Goal: Task Accomplishment & Management: Use online tool/utility

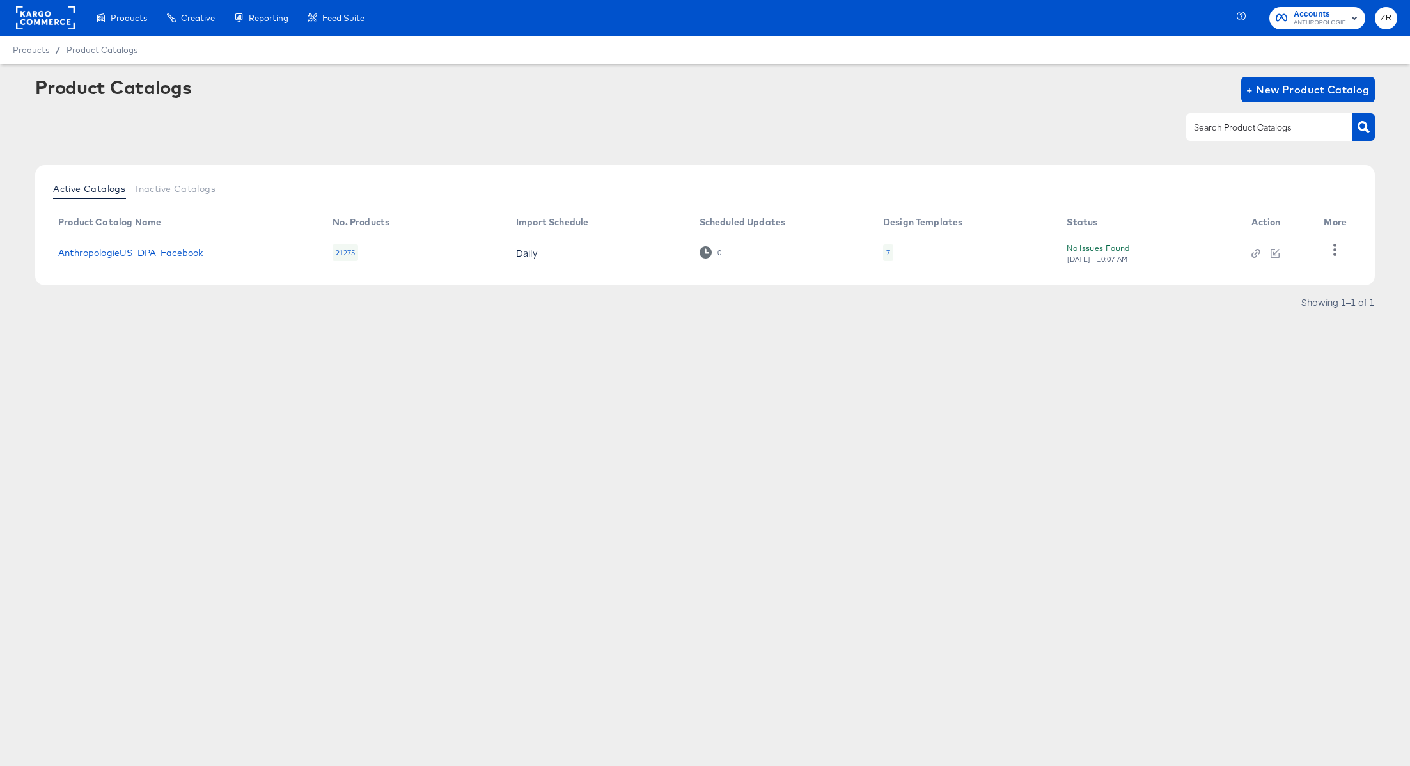
click at [1381, 17] on span "ZR" at bounding box center [1386, 18] width 12 height 15
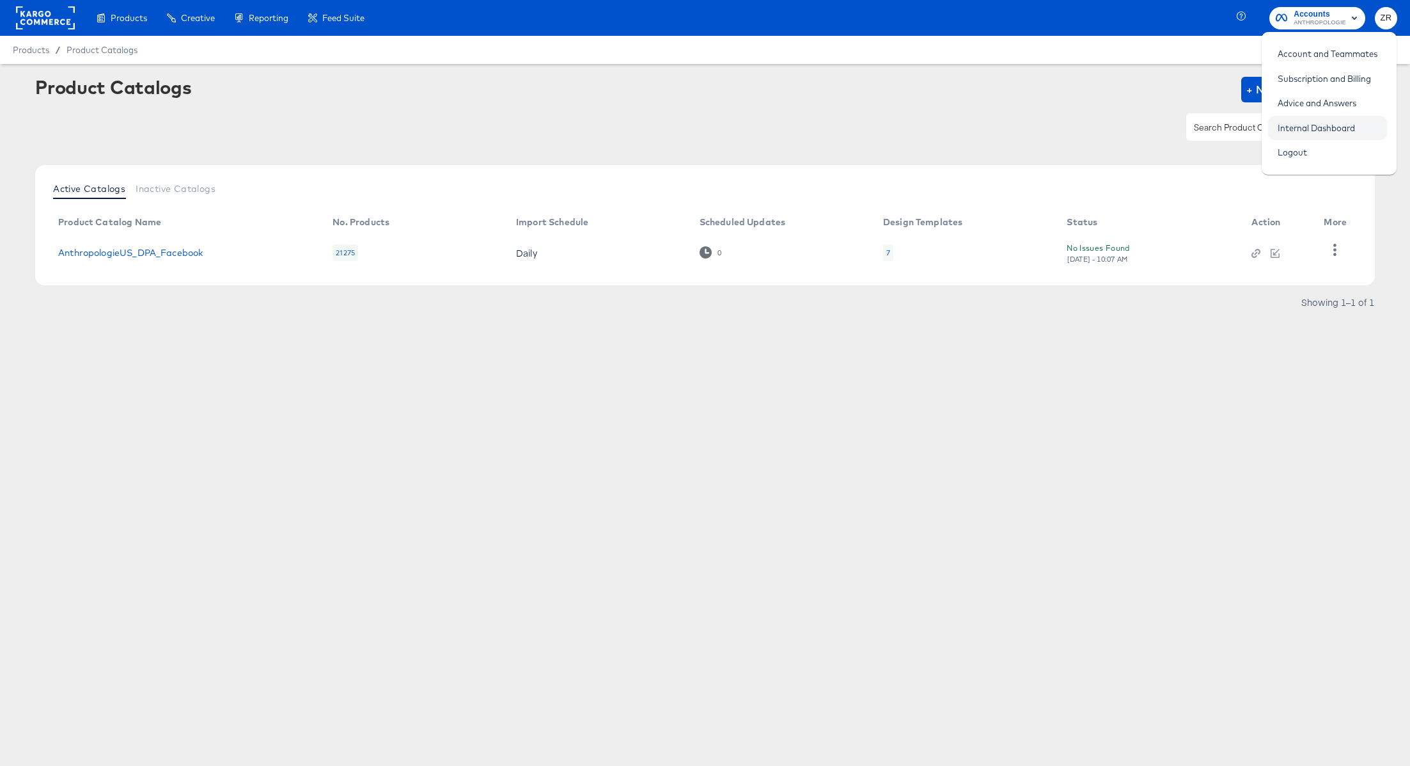
click at [1306, 130] on link "Internal Dashboard" at bounding box center [1316, 127] width 97 height 23
click at [1307, 125] on link "Internal Dashboard" at bounding box center [1316, 127] width 97 height 23
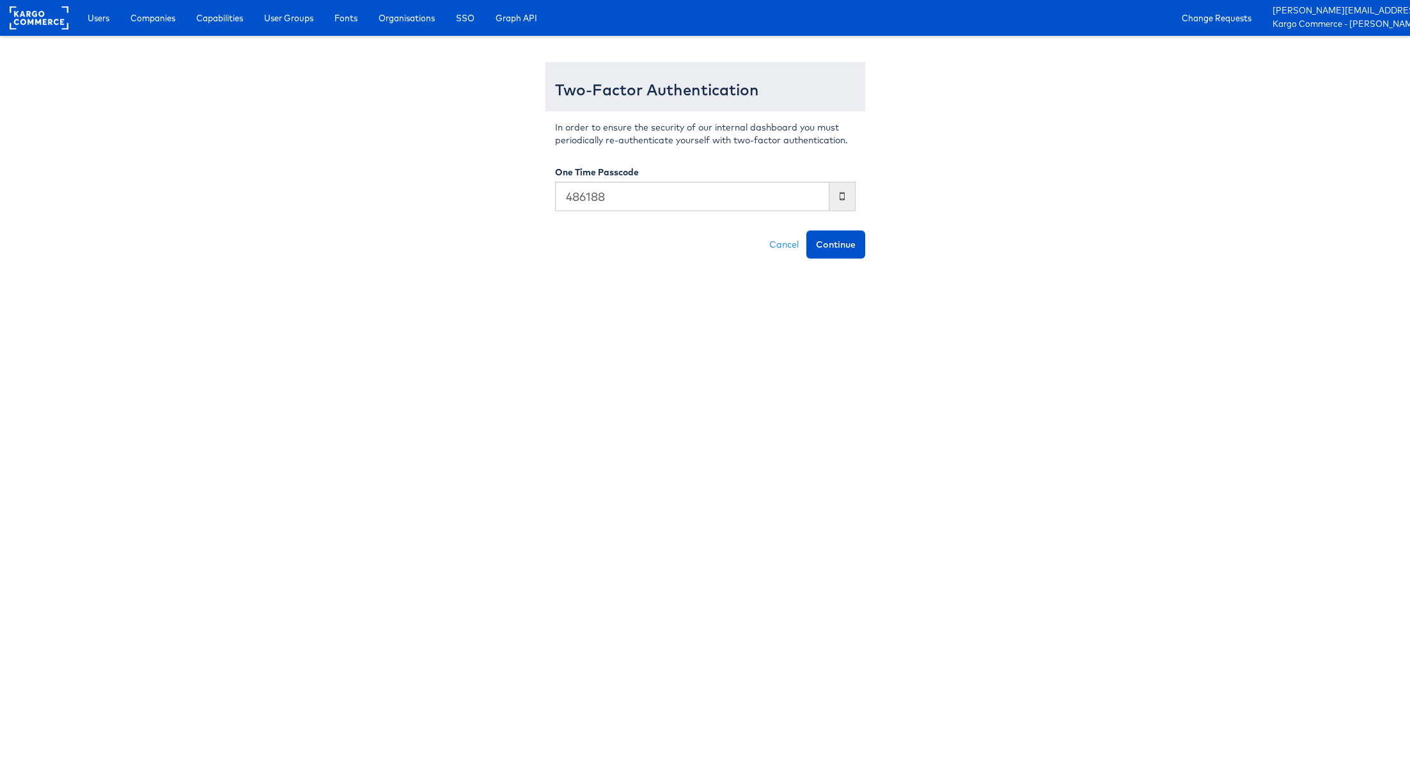
type input "486188"
click at [806, 230] on button "Continue" at bounding box center [835, 244] width 59 height 28
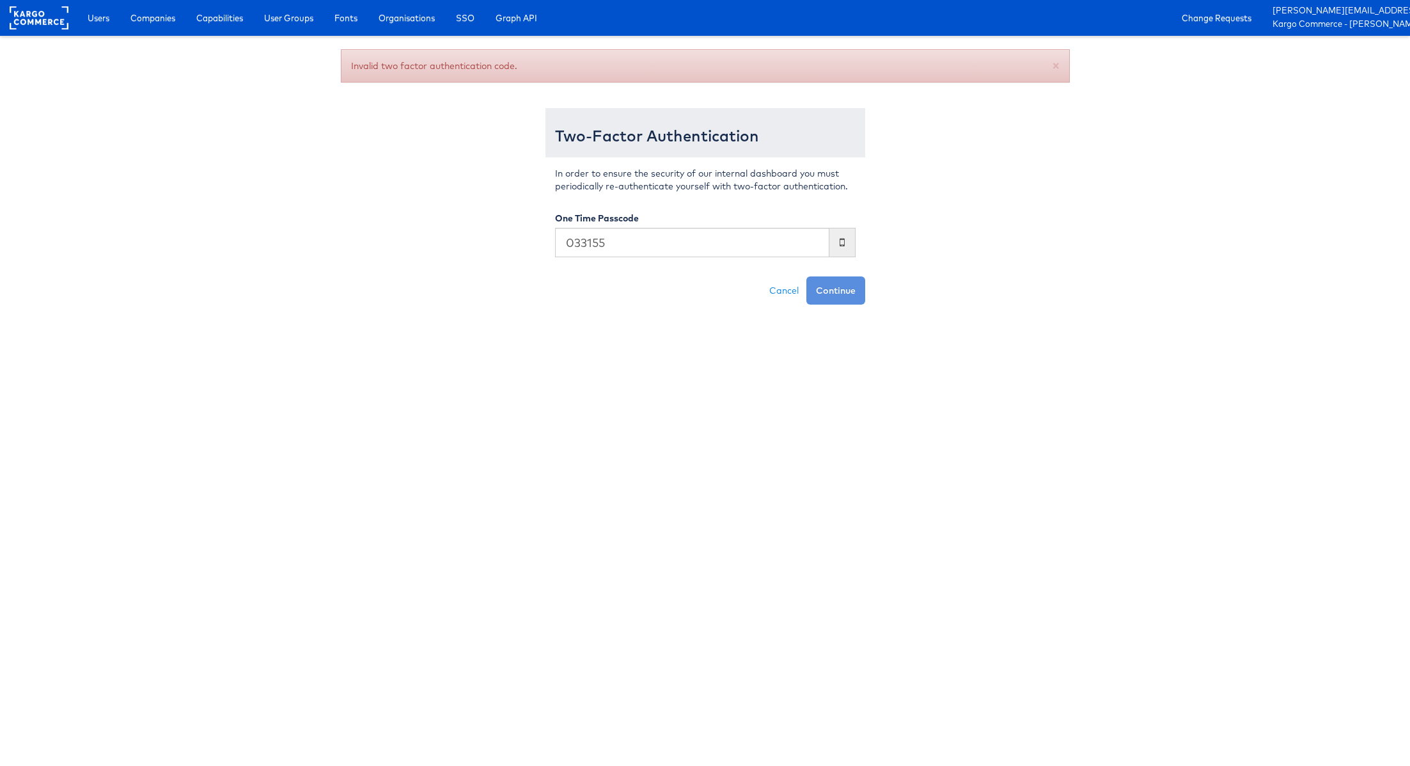
type input "033155"
click at [806, 276] on button "Continue" at bounding box center [835, 290] width 59 height 28
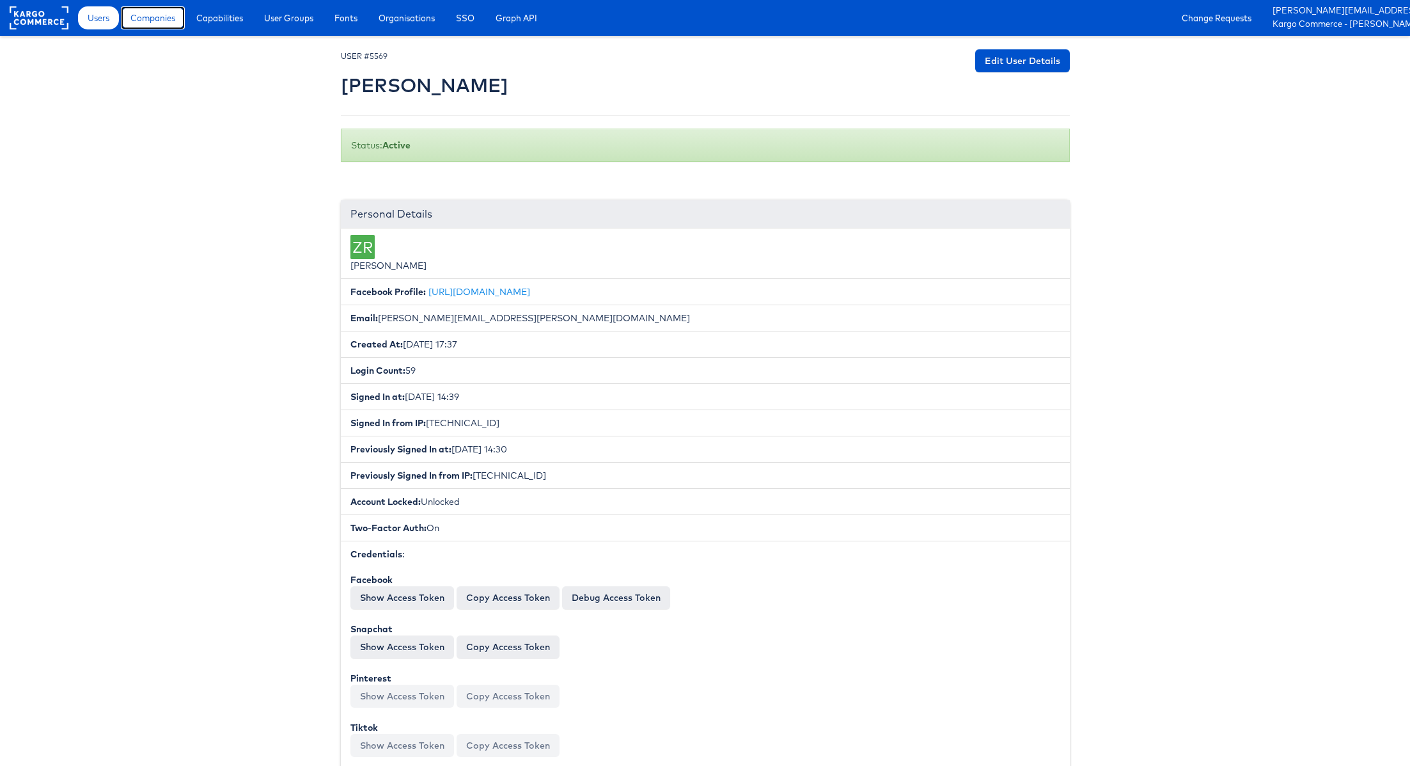
click at [150, 22] on span "Companies" at bounding box center [152, 18] width 45 height 13
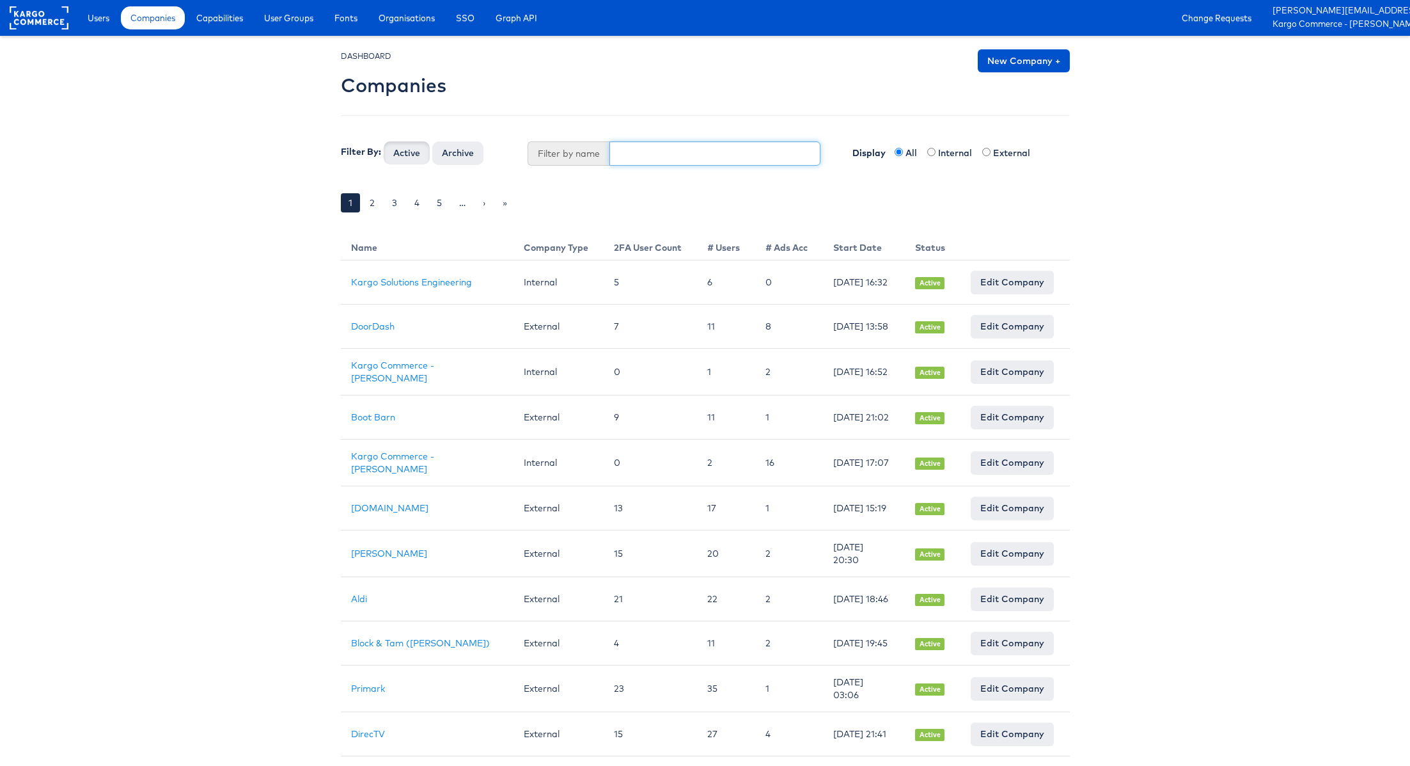
click at [641, 153] on input "text" at bounding box center [714, 153] width 211 height 24
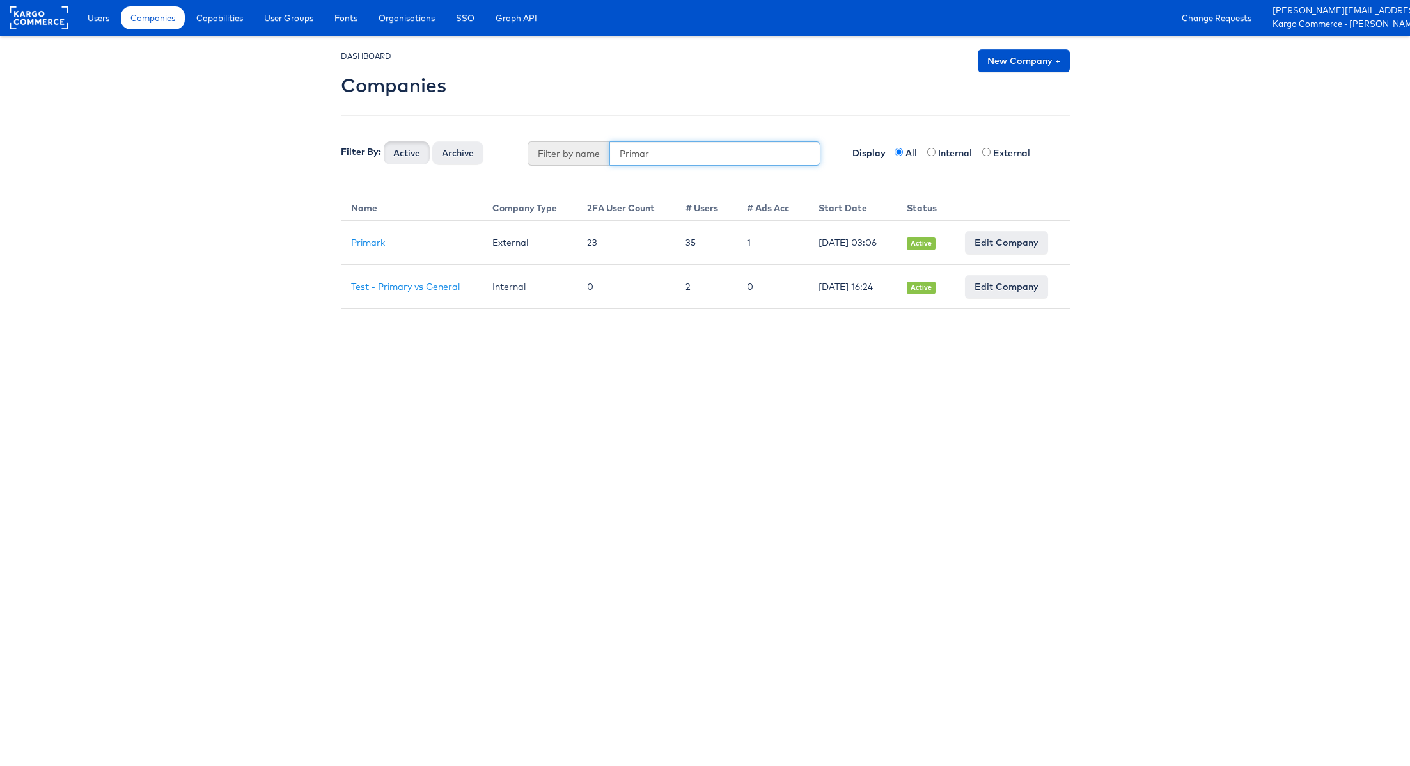
type input "Primar"
click at [757, 191] on th "# Ads Acc" at bounding box center [773, 205] width 72 height 29
click at [372, 240] on link "Primark" at bounding box center [368, 243] width 34 height 12
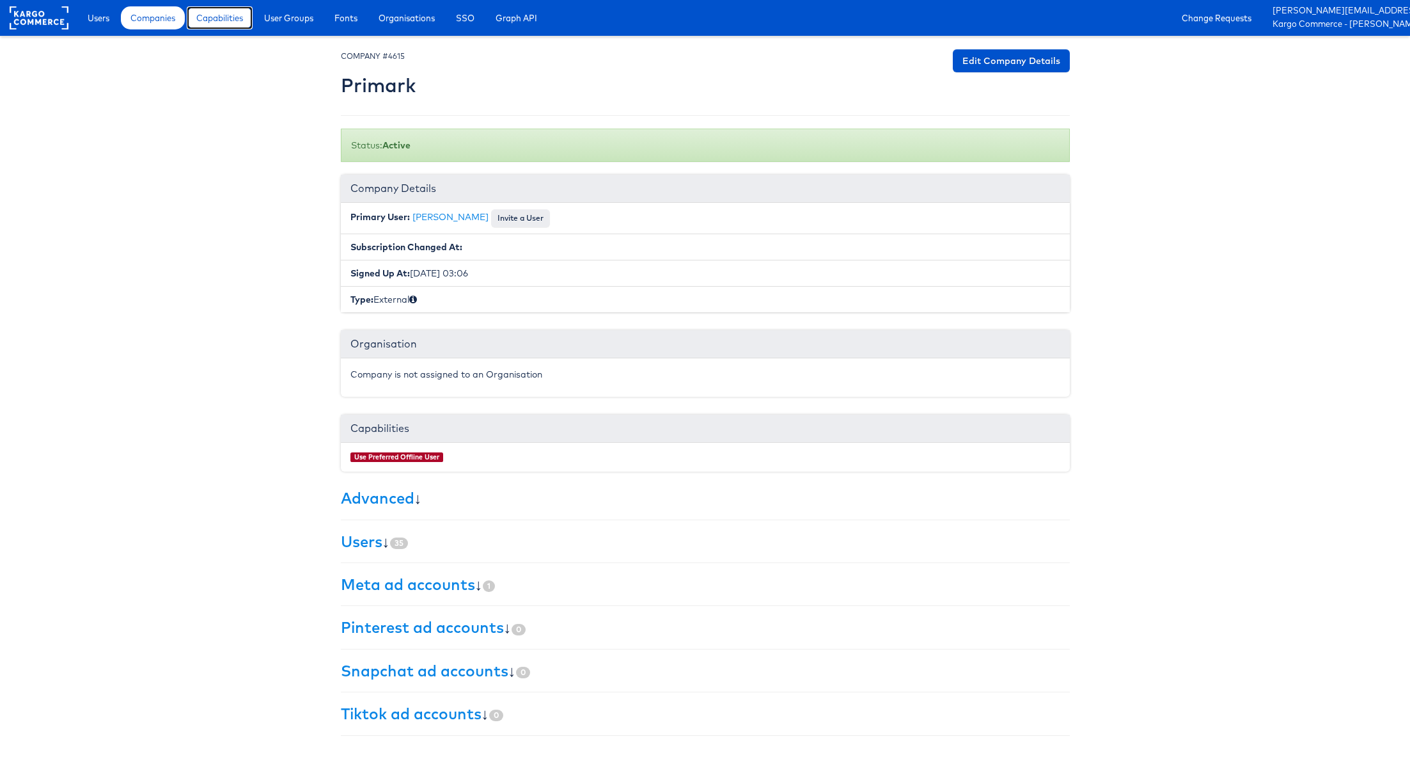
click at [237, 17] on span "Capabilities" at bounding box center [219, 18] width 47 height 13
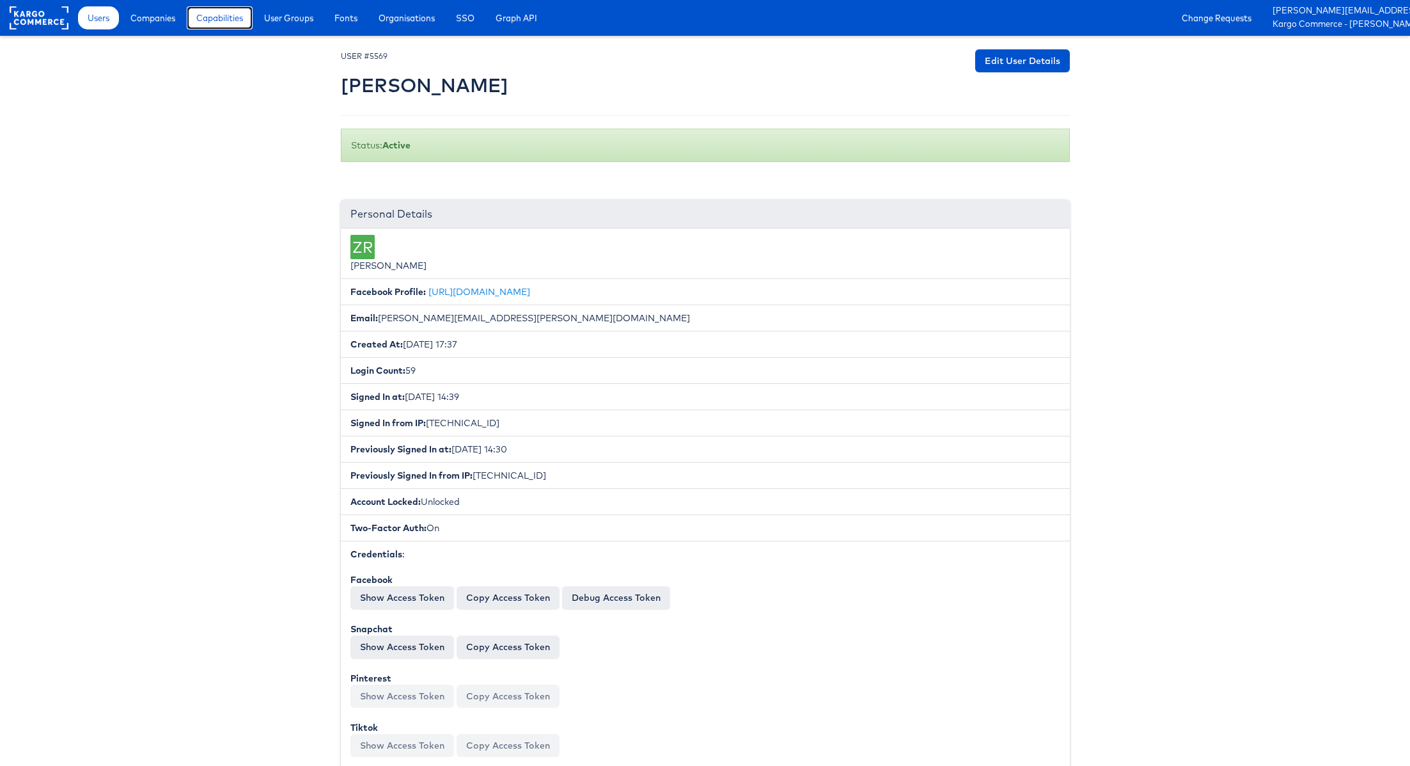
click at [208, 23] on span "Capabilities" at bounding box center [219, 18] width 47 height 13
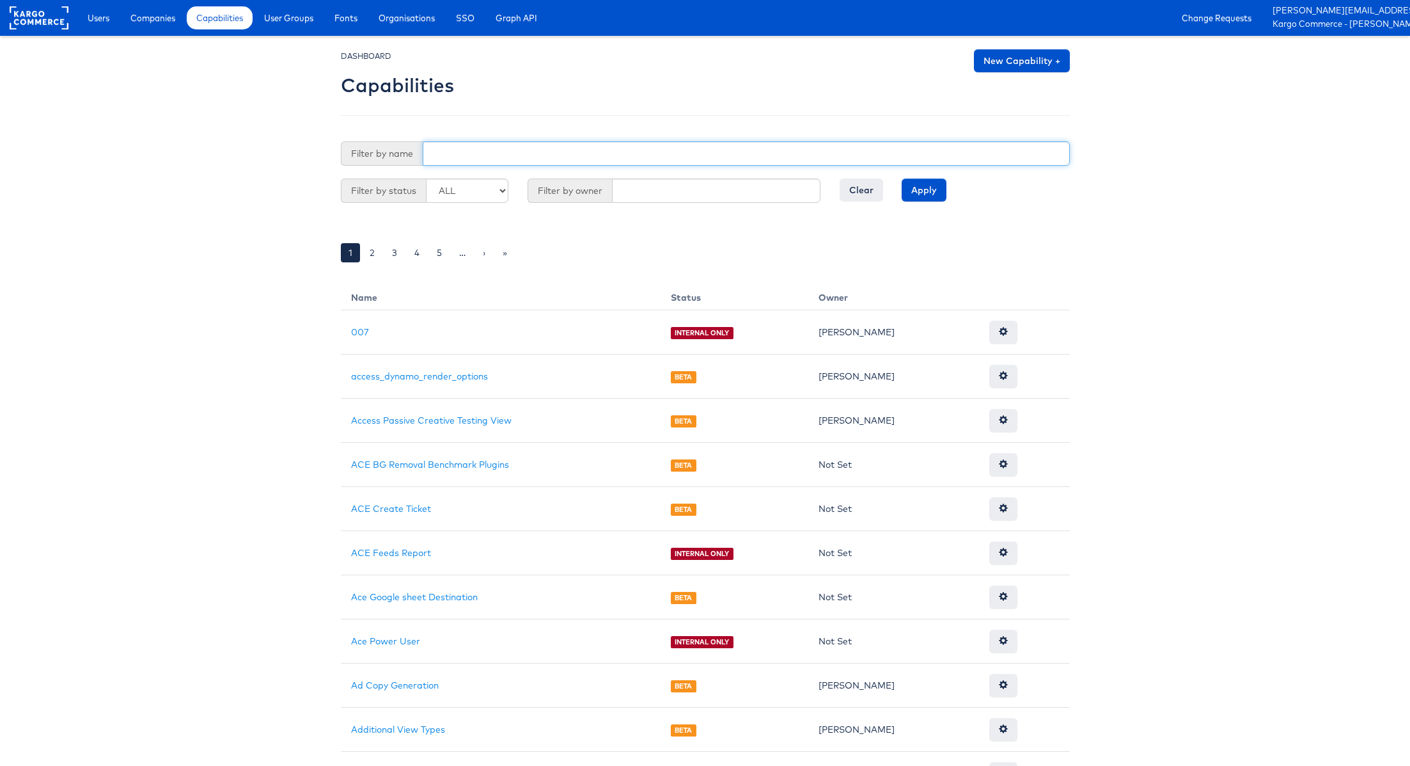
click at [494, 154] on input "text" at bounding box center [746, 153] width 647 height 24
type input "Product Level"
click at [902, 178] on input "Apply" at bounding box center [924, 189] width 45 height 23
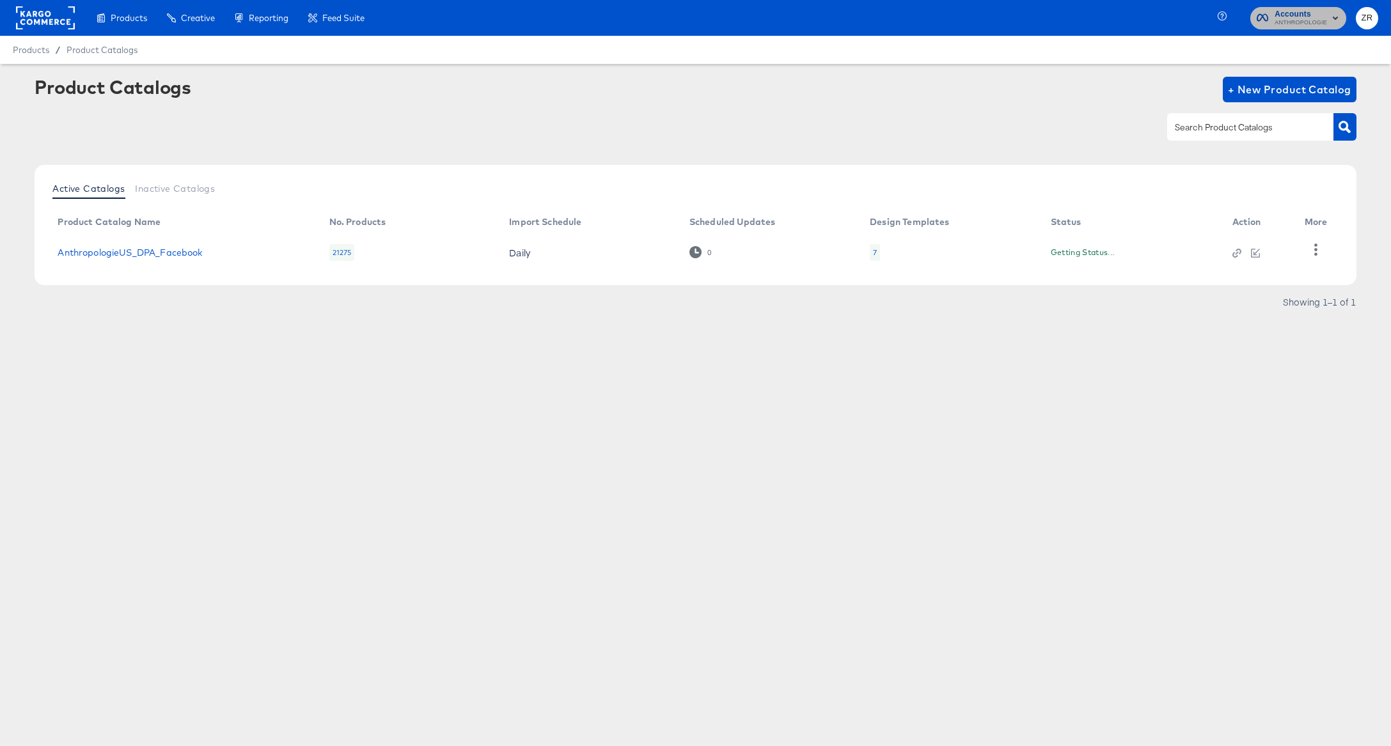
click at [1314, 18] on span "ANTHROPOLOGIE" at bounding box center [1301, 23] width 52 height 10
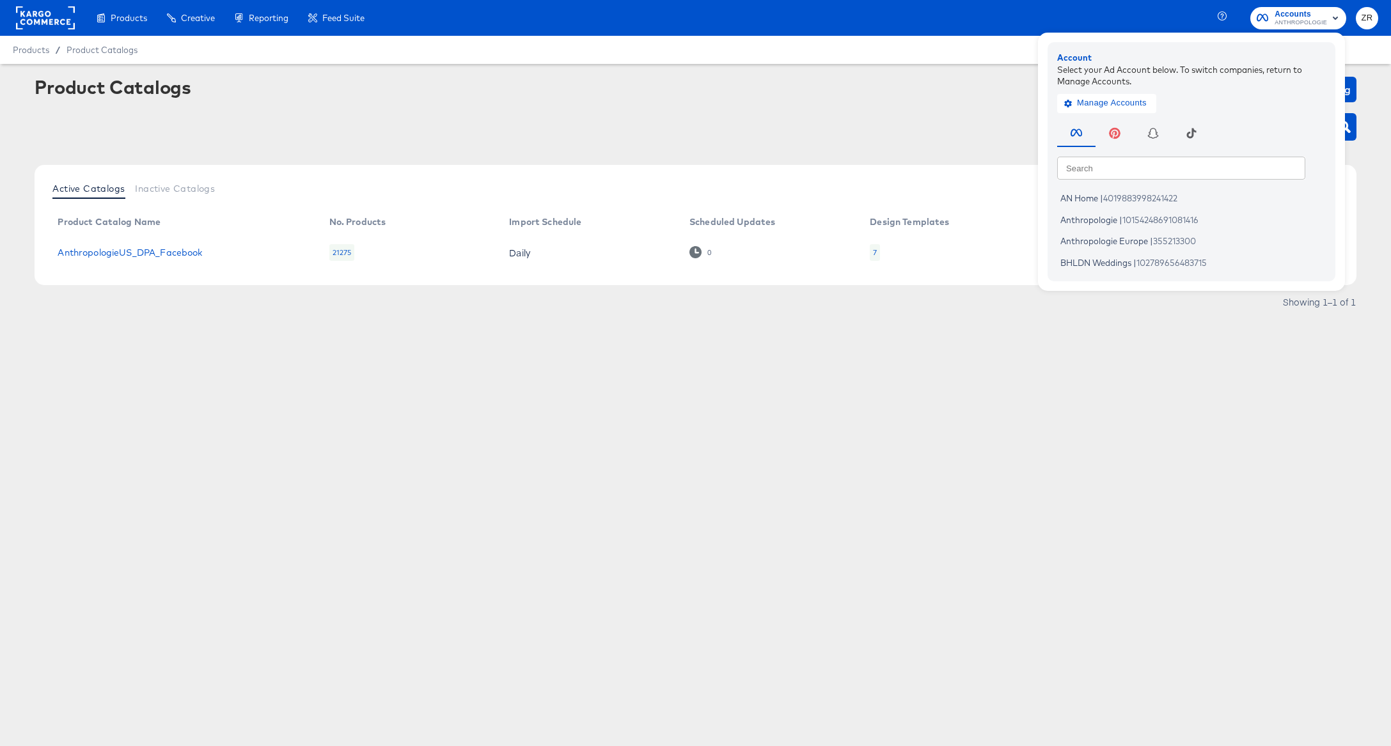
drag, startPoint x: 943, startPoint y: 121, endPoint x: 954, endPoint y: 121, distance: 10.9
click at [943, 121] on div at bounding box center [695, 127] width 1321 height 29
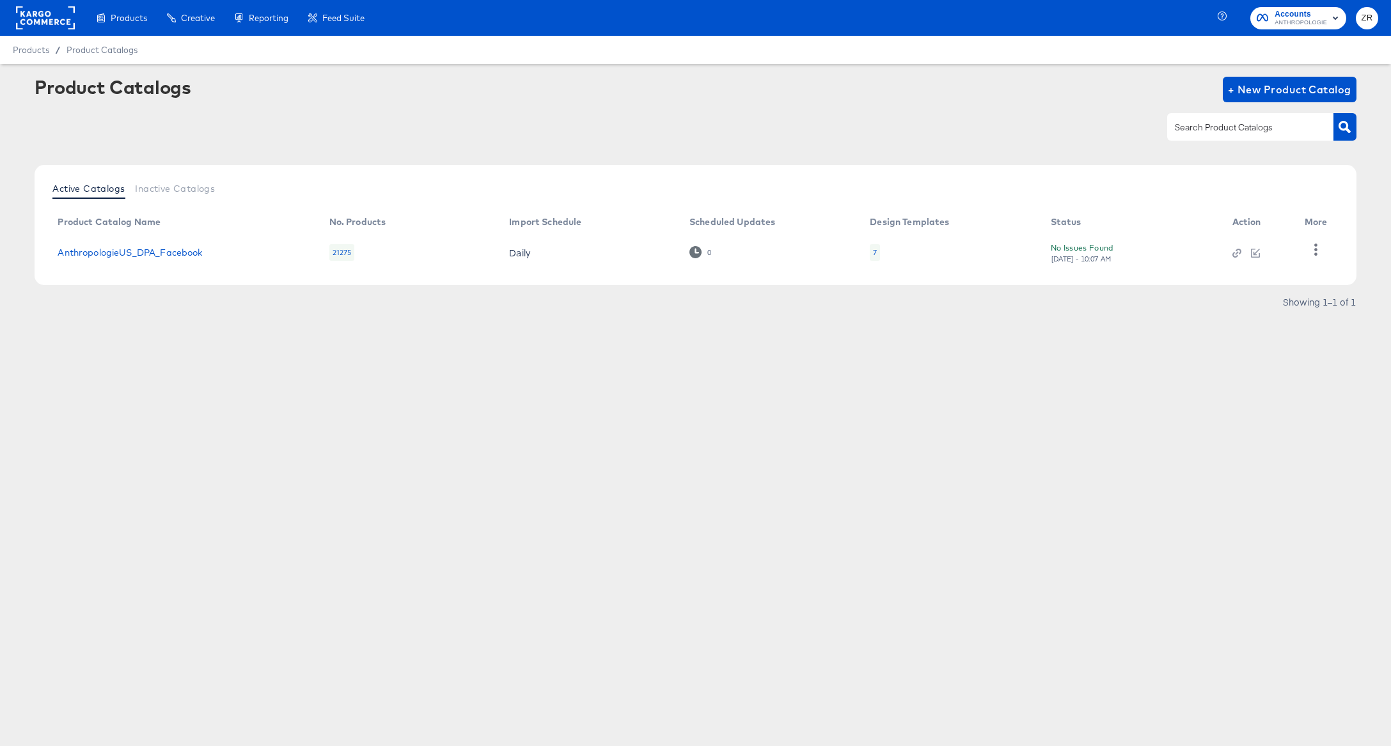
click at [33, 19] on rect at bounding box center [45, 17] width 59 height 23
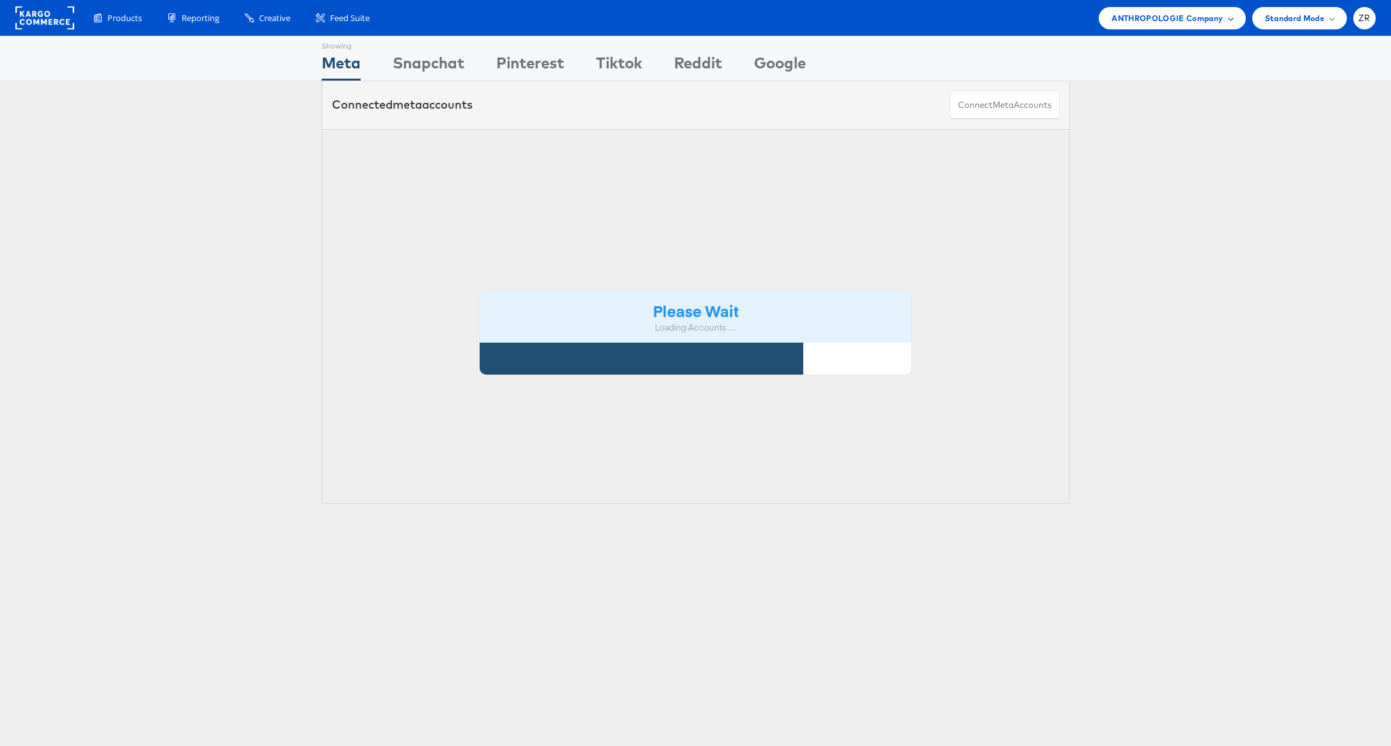
click at [1184, 15] on span "ANTHROPOLOGIE Company" at bounding box center [1167, 18] width 111 height 13
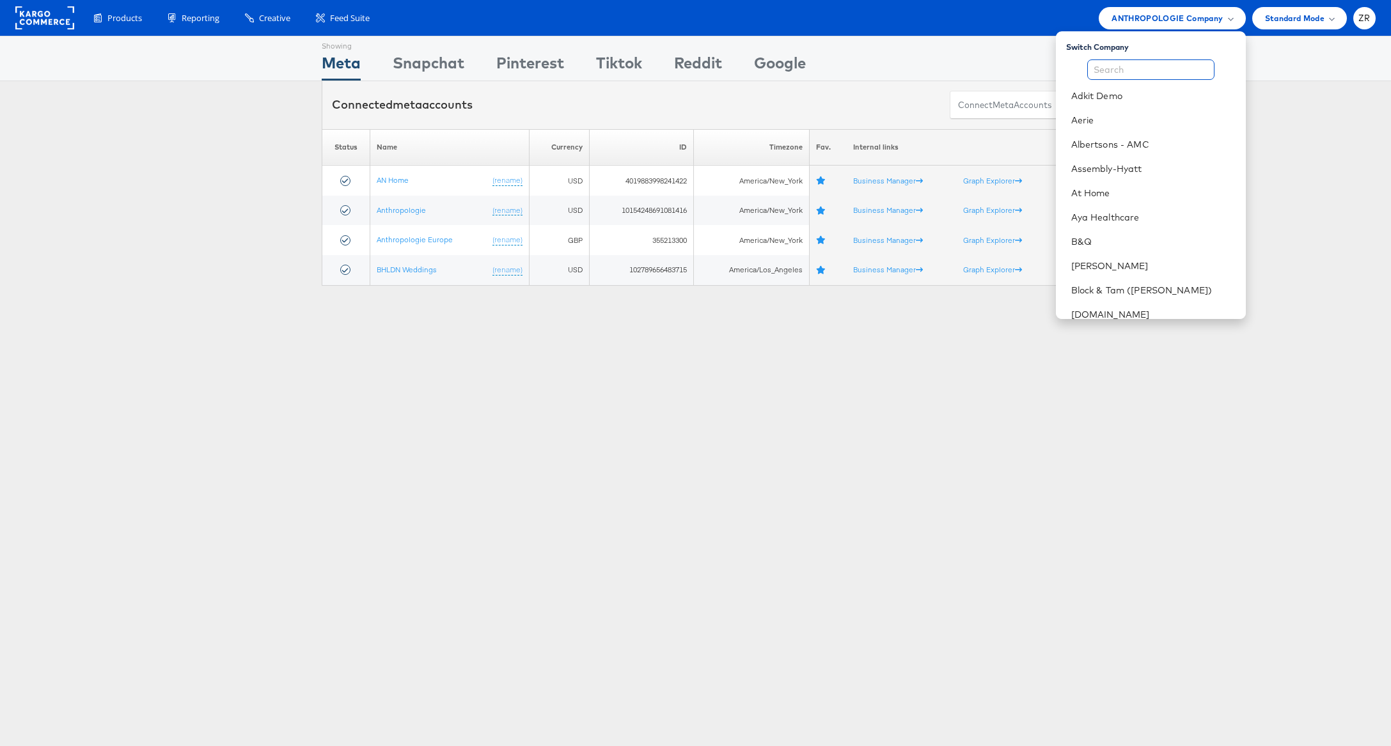
click at [1136, 67] on input "text" at bounding box center [1150, 69] width 127 height 20
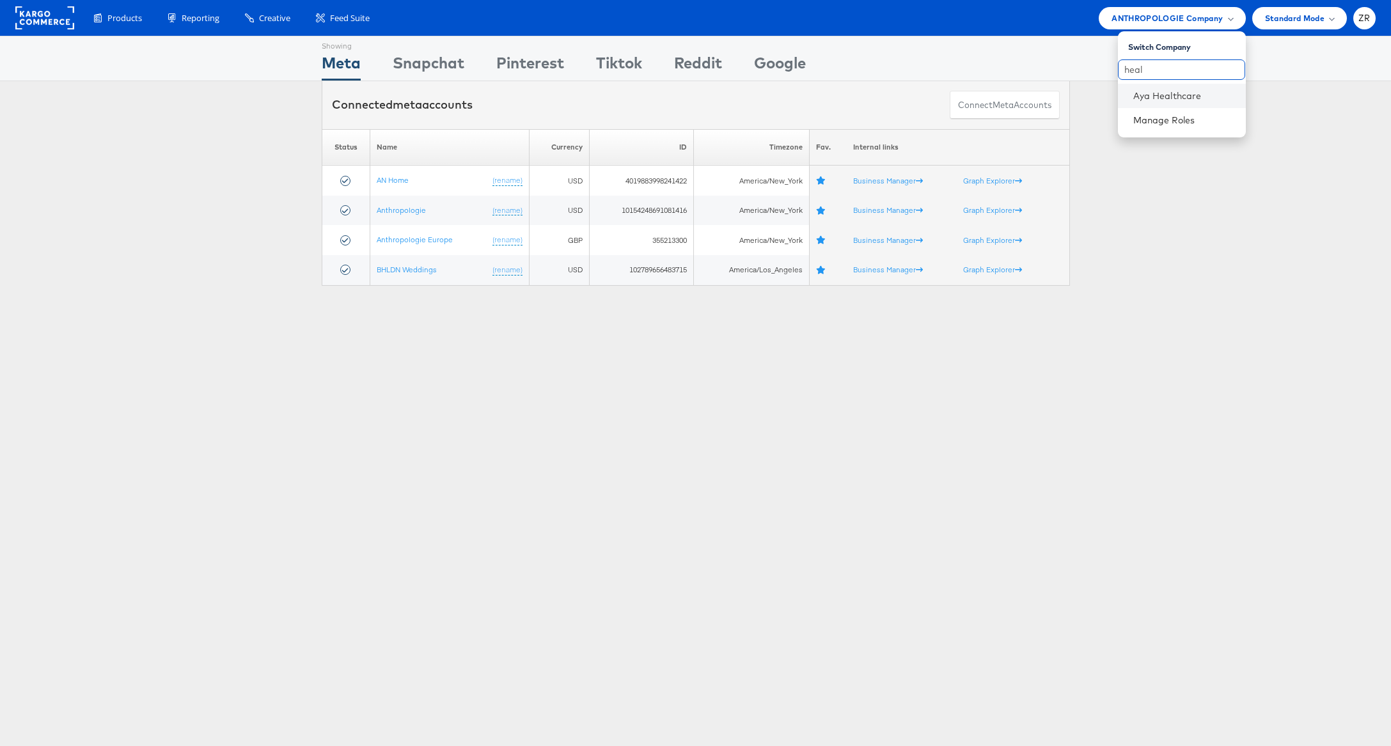
type input "heal"
click at [1130, 93] on li "Aya Healthcare" at bounding box center [1182, 96] width 128 height 24
click at [1173, 94] on link "Aya Healthcare" at bounding box center [1184, 96] width 102 height 13
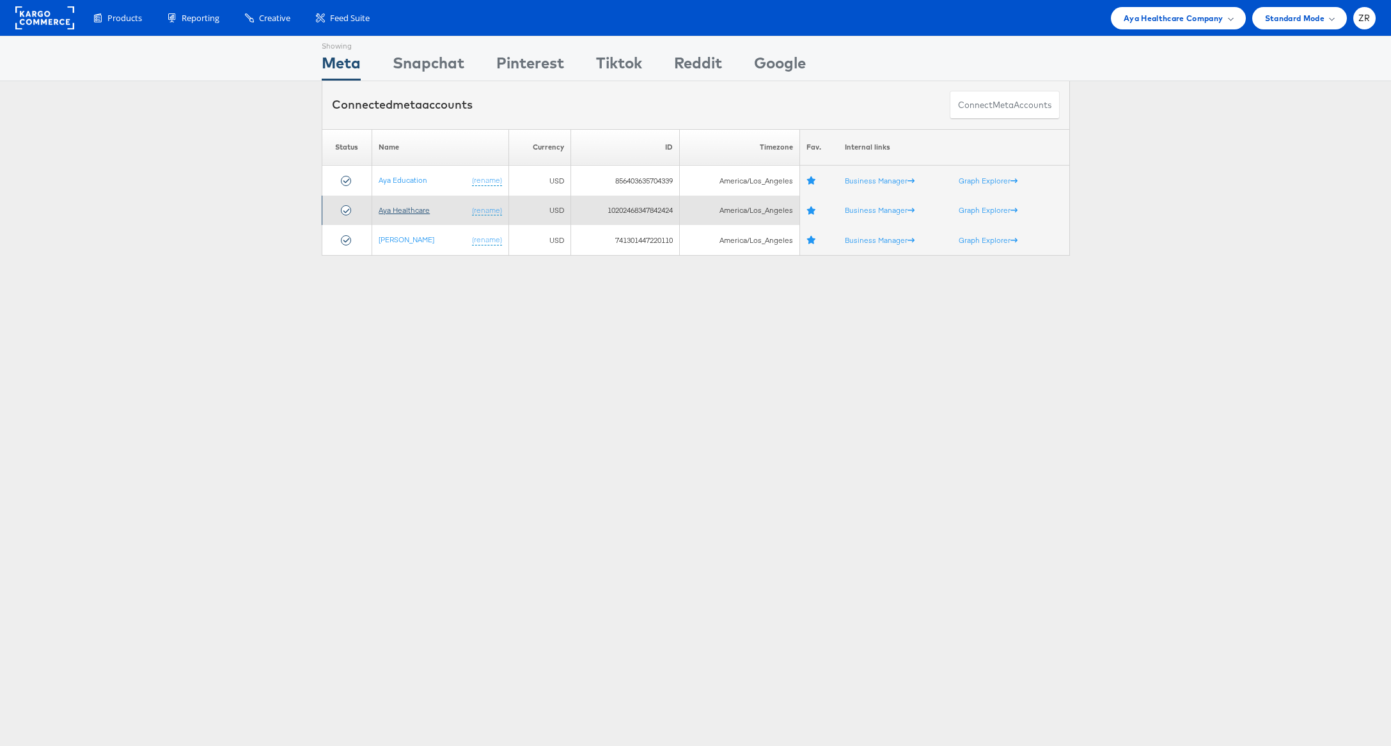
click at [408, 212] on link "Aya Healthcare" at bounding box center [404, 210] width 51 height 10
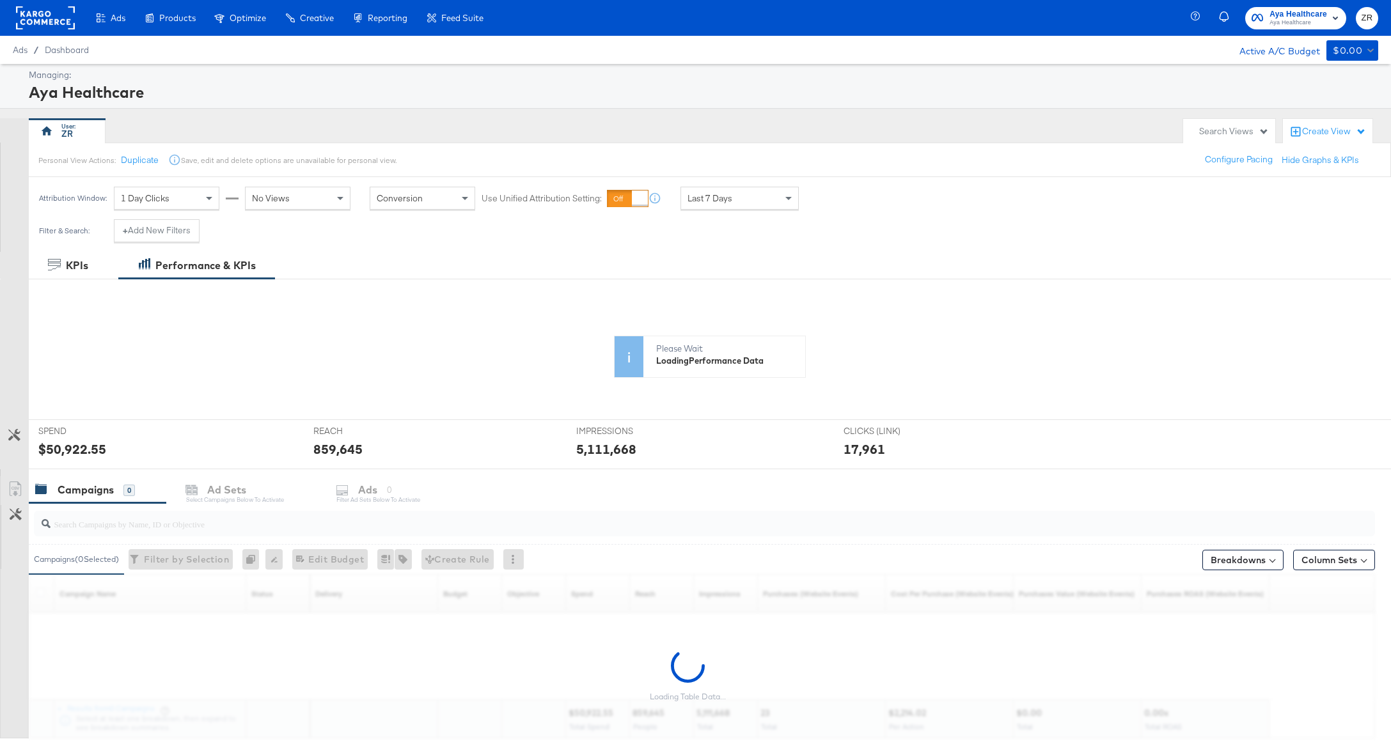
click at [1358, 135] on div "Create View" at bounding box center [1334, 131] width 64 height 13
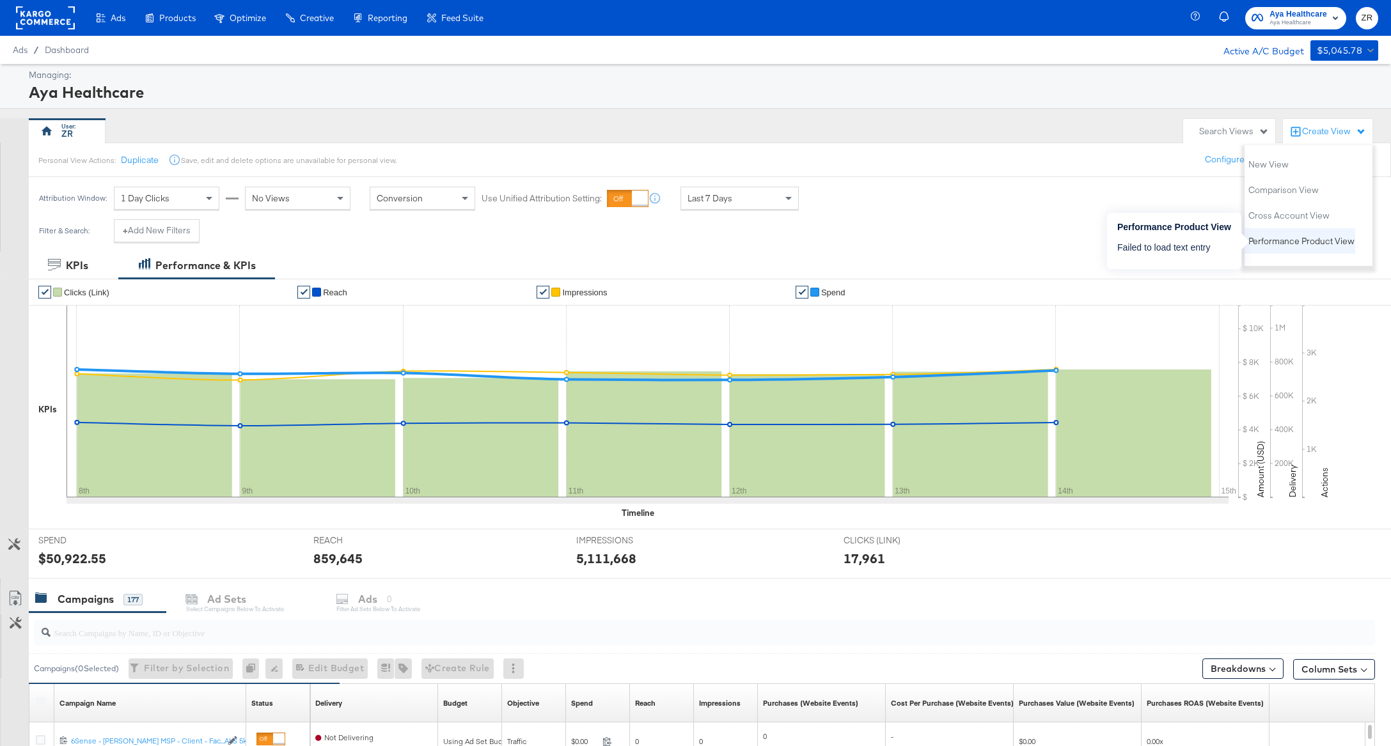
click at [1298, 243] on span "Performance Product View" at bounding box center [1301, 241] width 106 height 12
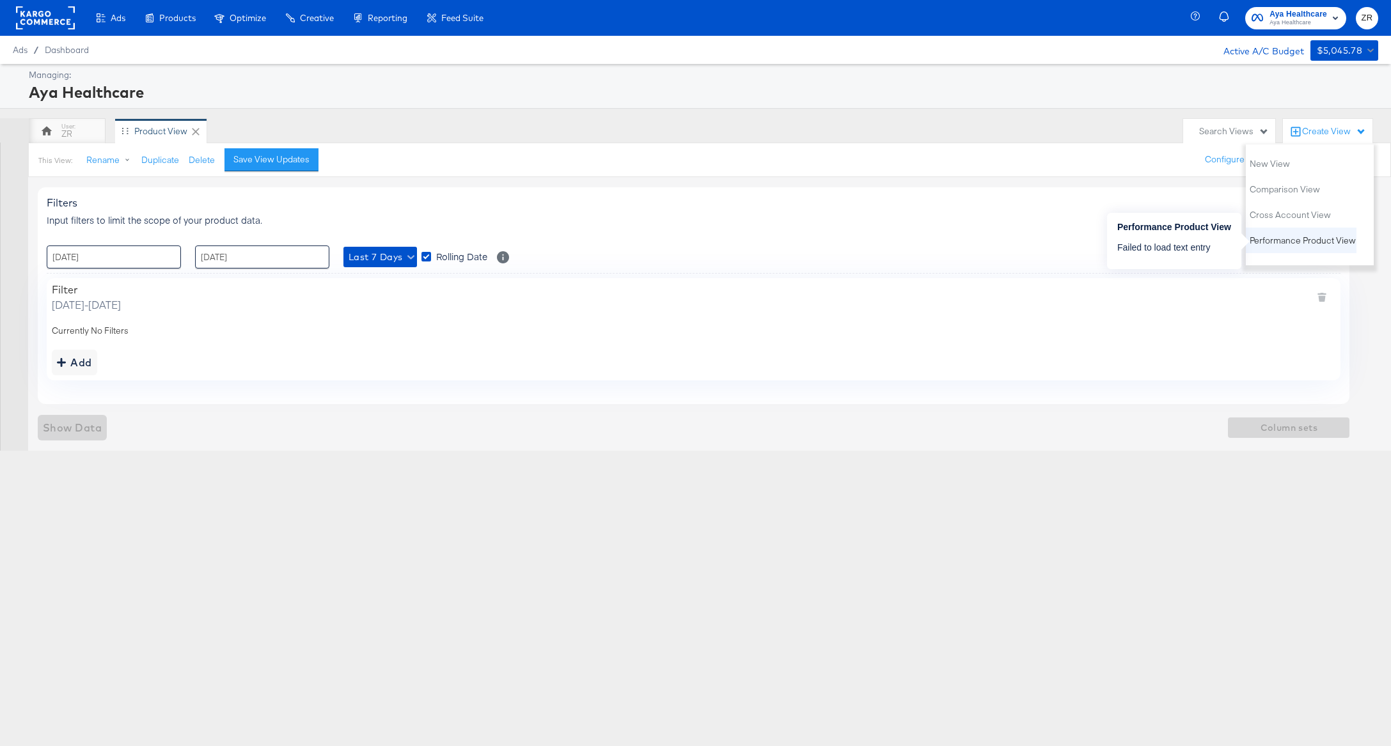
click at [1309, 240] on span "Performance Product View" at bounding box center [1303, 241] width 106 height 12
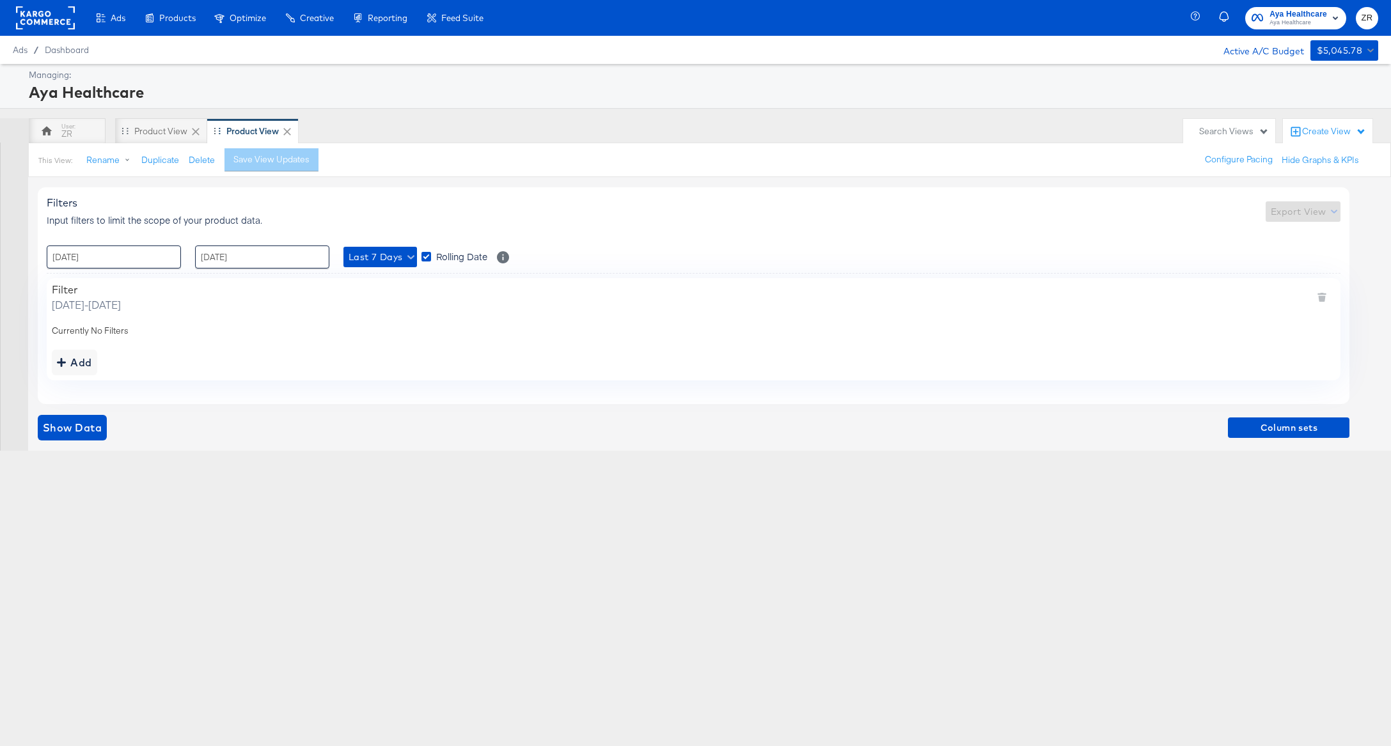
click at [287, 132] on icon at bounding box center [287, 132] width 8 height 8
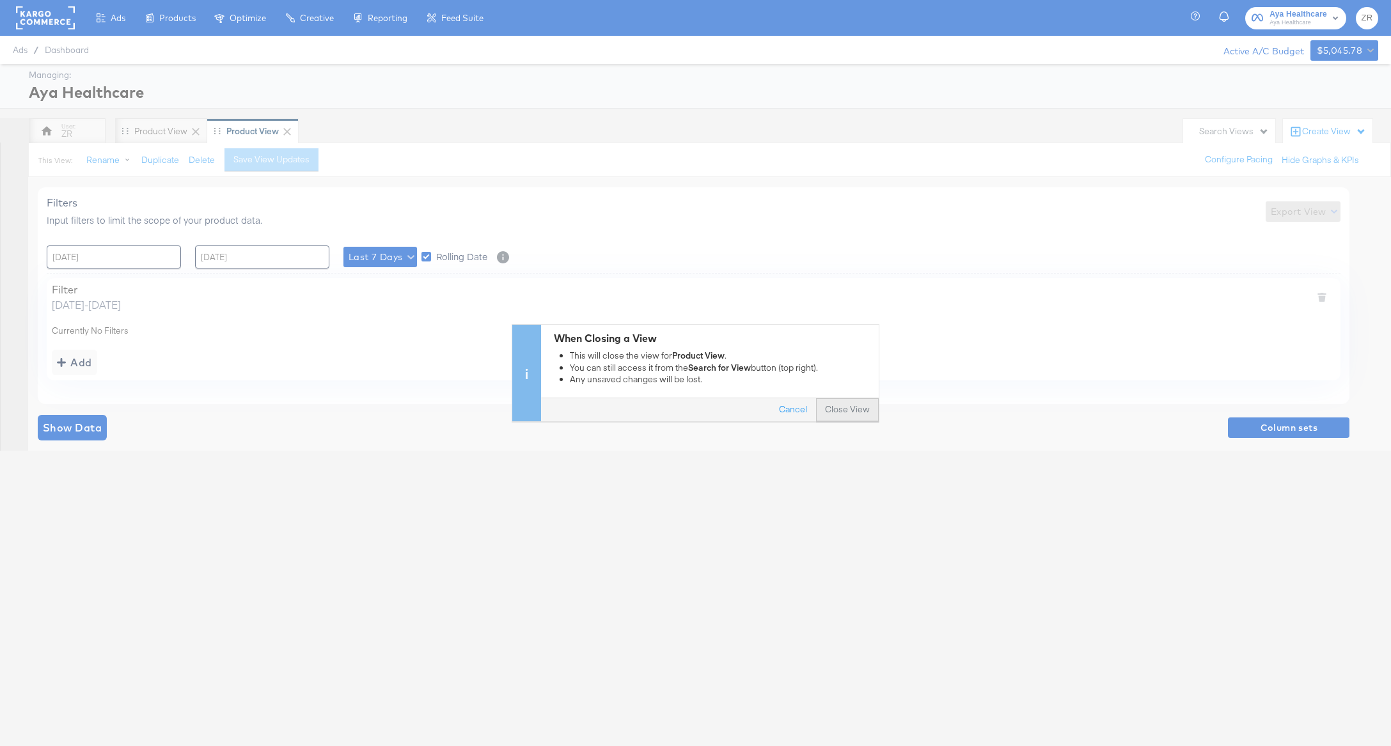
click at [837, 404] on button "Close View" at bounding box center [847, 410] width 63 height 23
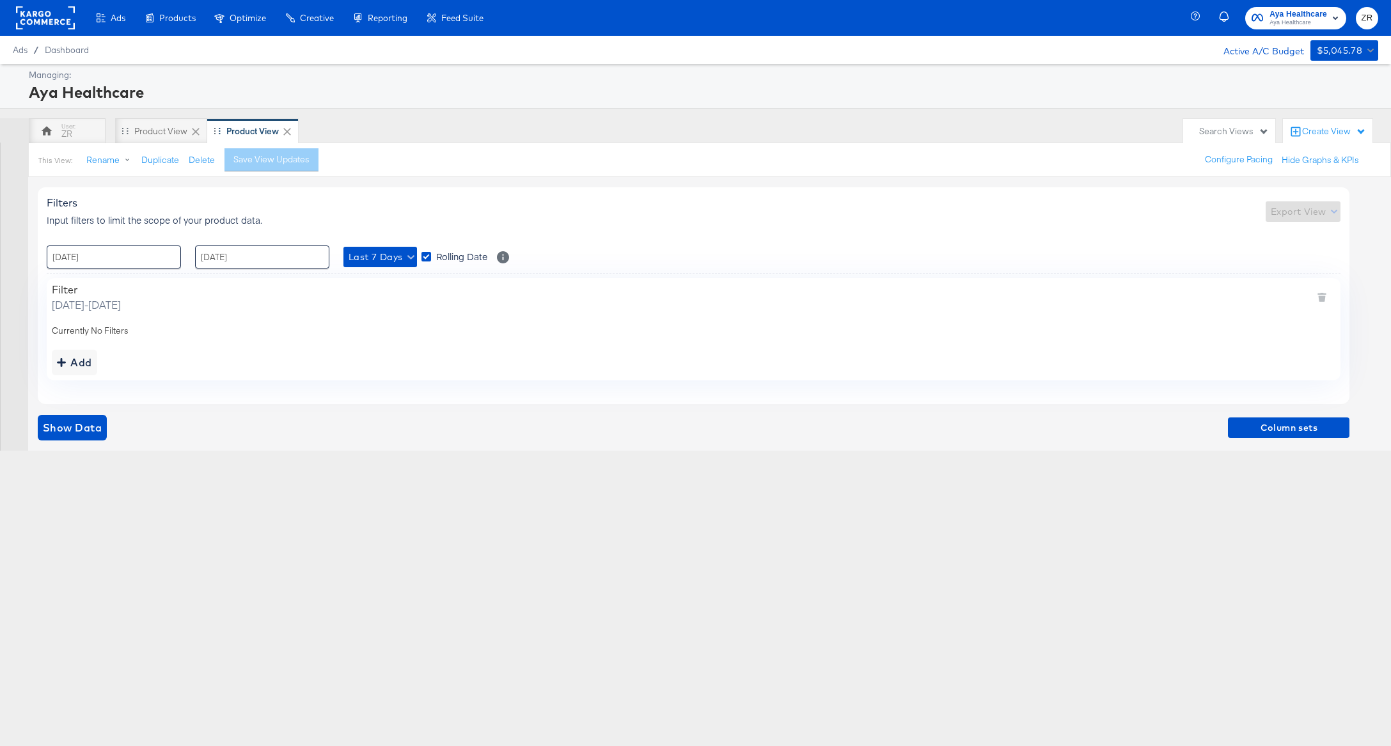
click at [288, 132] on icon at bounding box center [287, 131] width 13 height 13
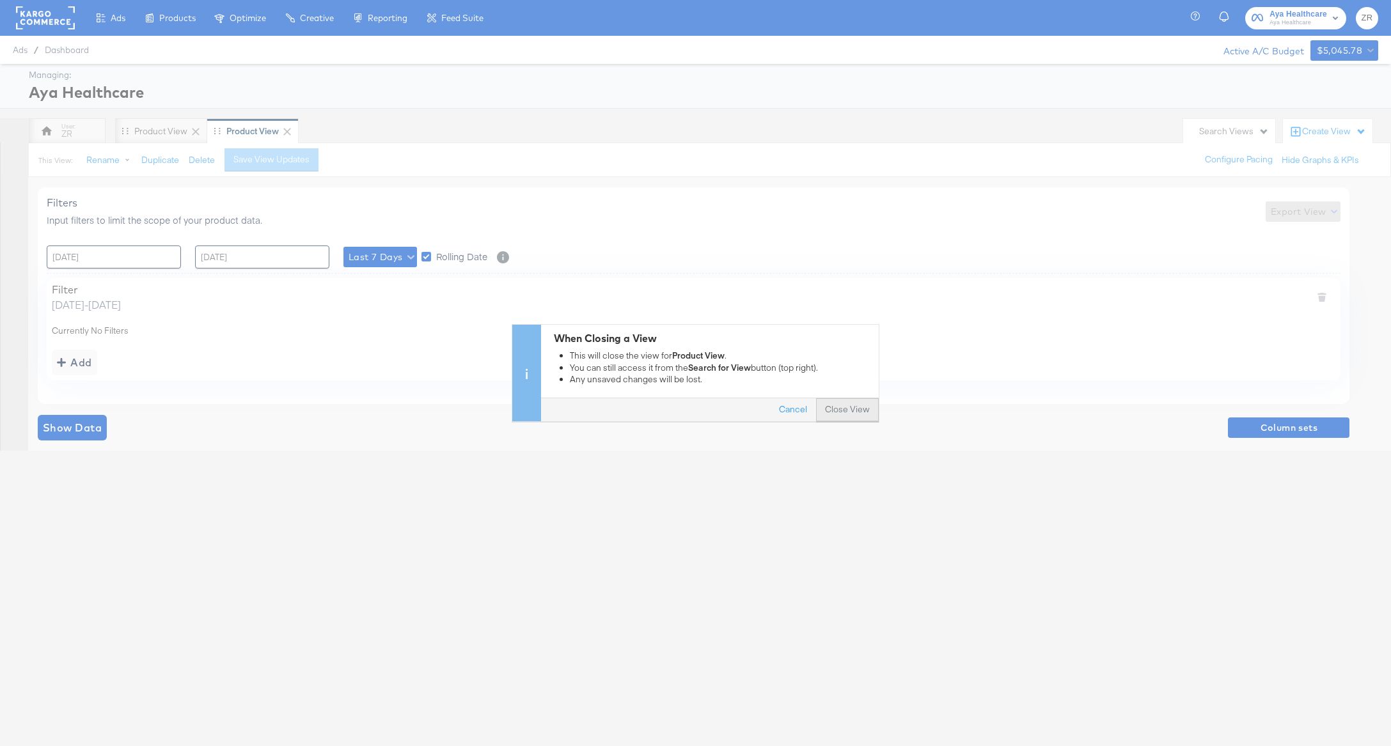
click at [842, 410] on button "Close View" at bounding box center [847, 410] width 63 height 23
